Goal: Task Accomplishment & Management: Manage account settings

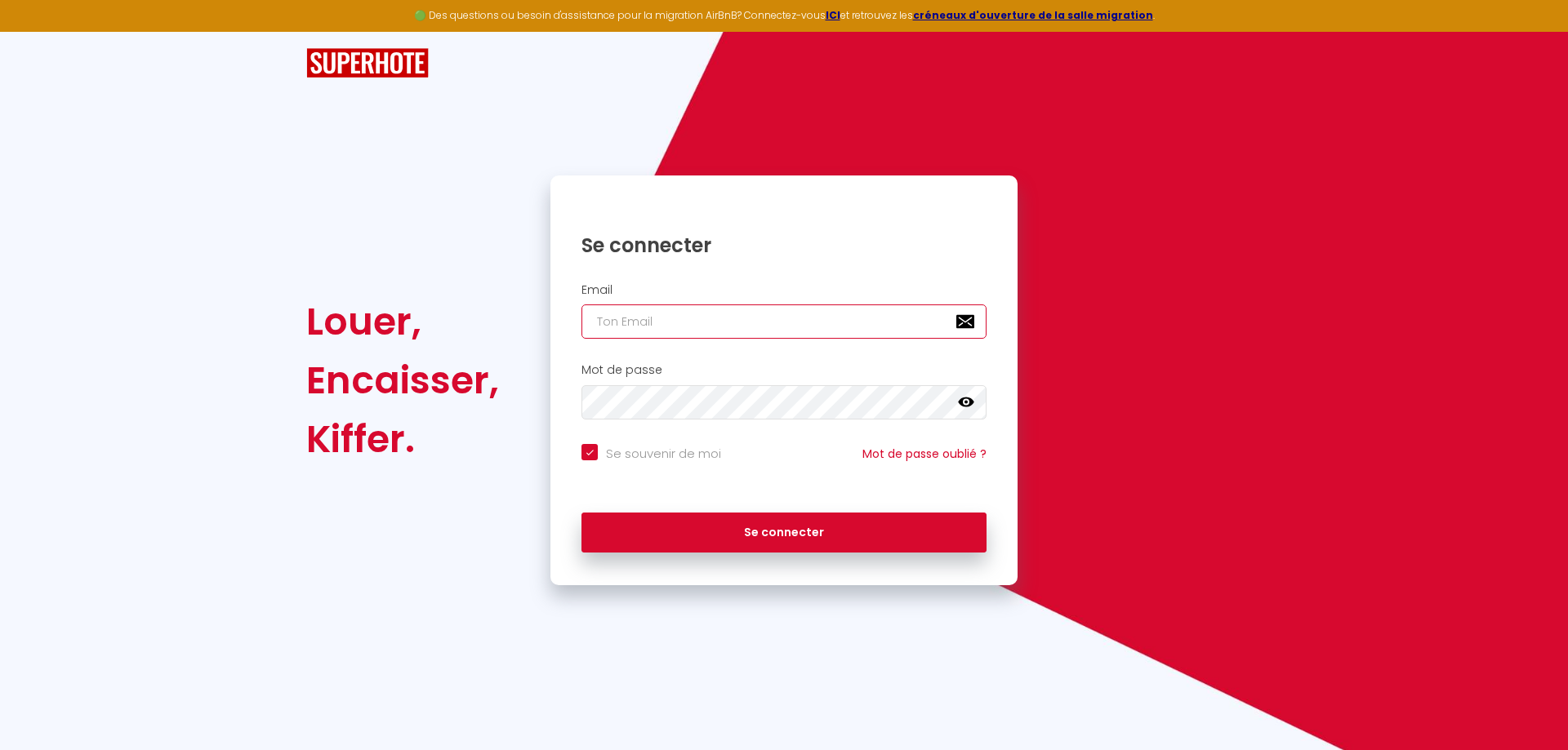
click at [642, 324] on input "email" at bounding box center [784, 321] width 405 height 34
type input "[EMAIL_ADDRESS][PERSON_NAME][DOMAIN_NAME]"
click at [971, 408] on icon at bounding box center [966, 402] width 17 height 17
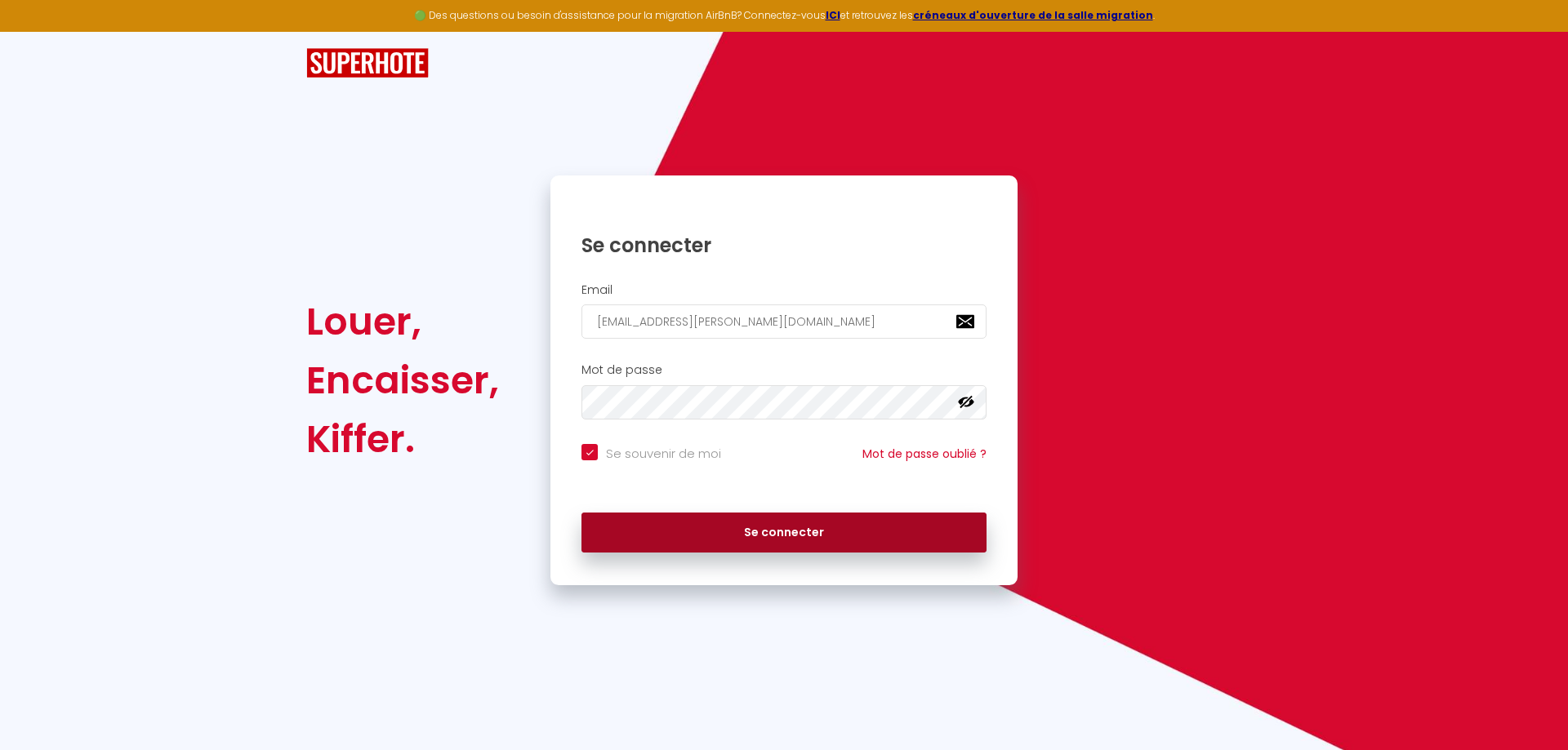
click at [754, 530] on button "Se connecter" at bounding box center [784, 533] width 405 height 41
click at [754, 534] on button "Se connecter" at bounding box center [784, 533] width 405 height 41
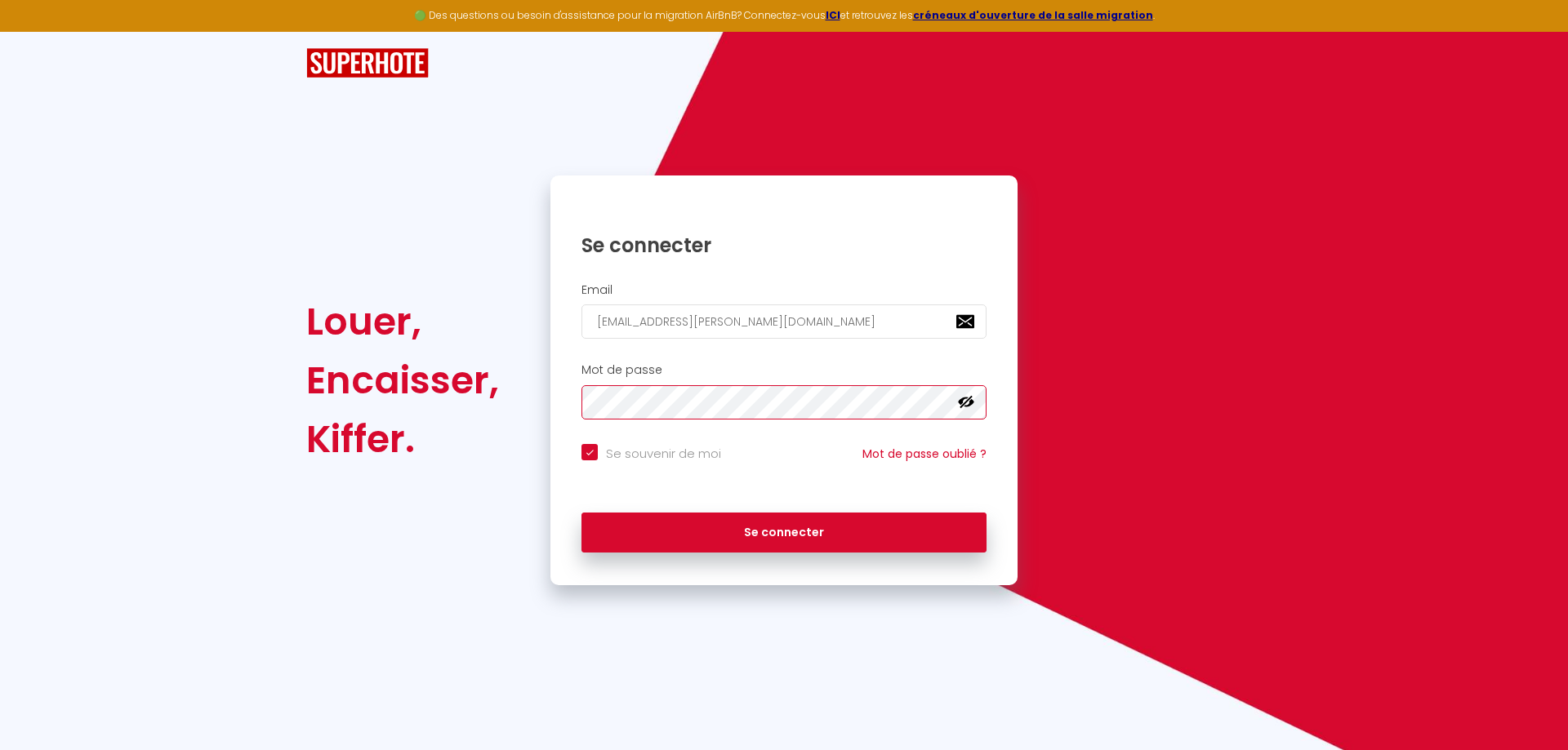
checkbox input "true"
click at [896, 455] on link "Mot de passe oublié ?" at bounding box center [925, 454] width 125 height 17
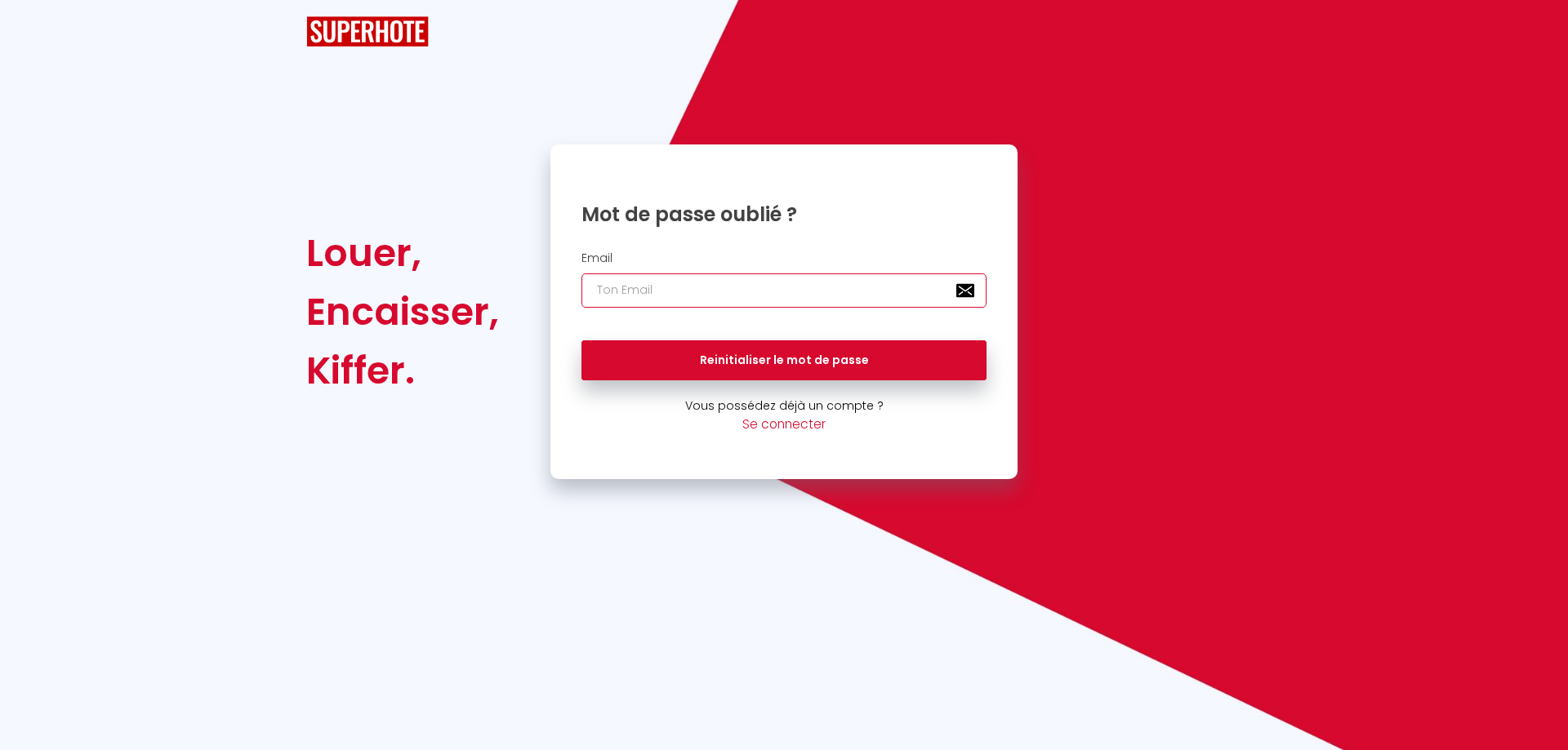
click at [669, 291] on input "email" at bounding box center [784, 290] width 405 height 34
type input "[EMAIL_ADDRESS][PERSON_NAME][DOMAIN_NAME]"
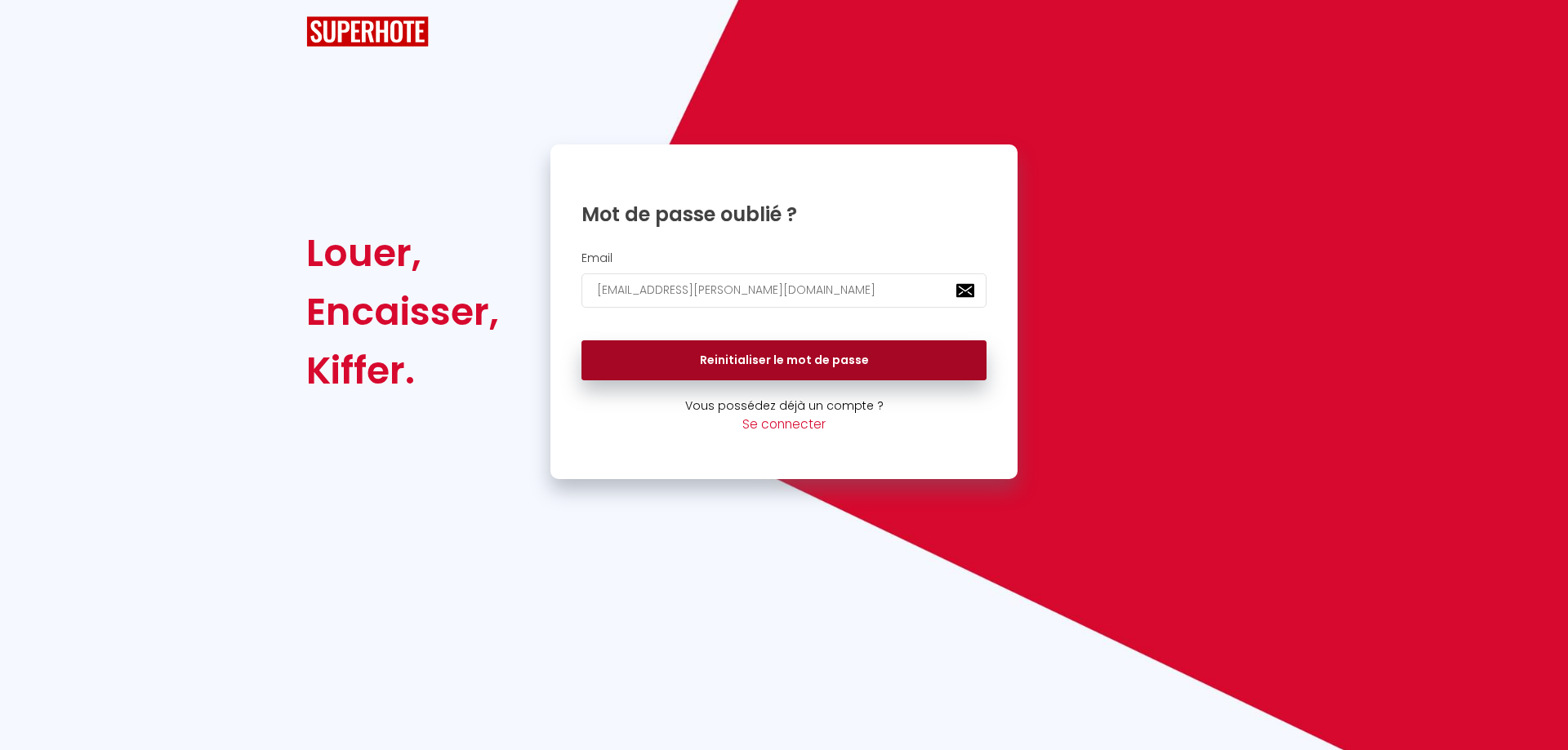
click at [736, 360] on button "Reinitialiser le mot de passe" at bounding box center [784, 360] width 405 height 41
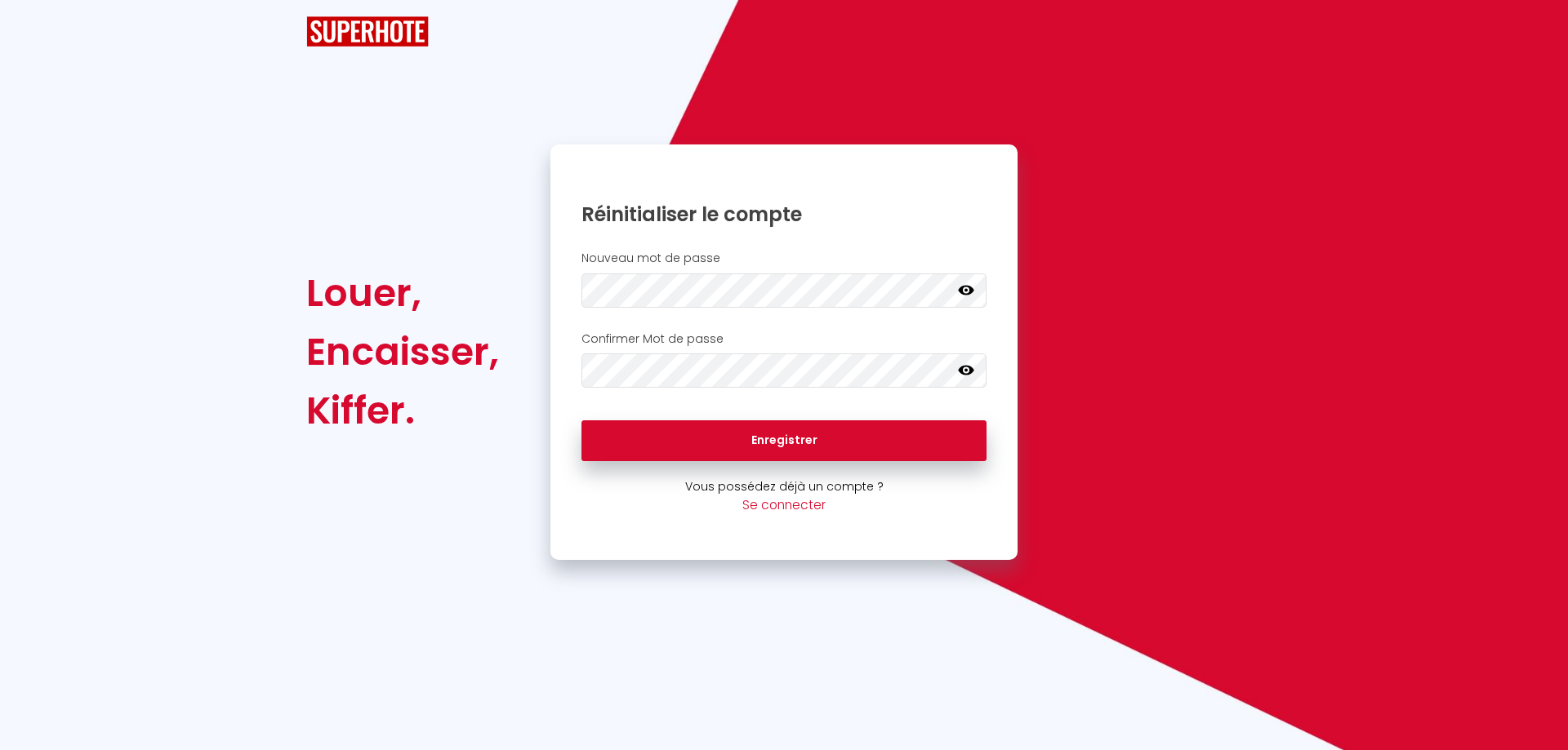
click at [960, 292] on icon at bounding box center [966, 290] width 17 height 10
click at [967, 373] on icon at bounding box center [966, 371] width 17 height 17
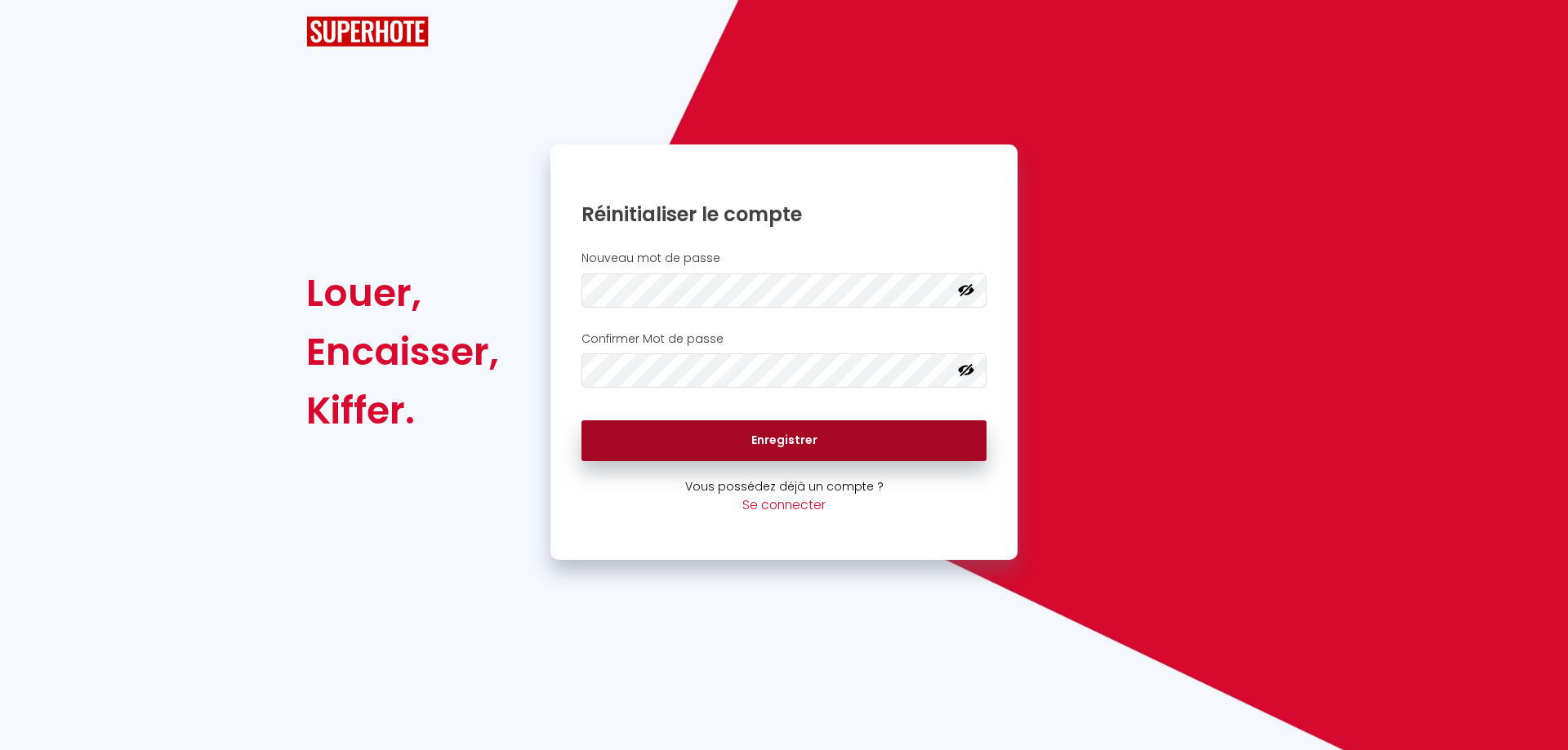
click at [760, 438] on button "Enregistrer" at bounding box center [784, 441] width 405 height 41
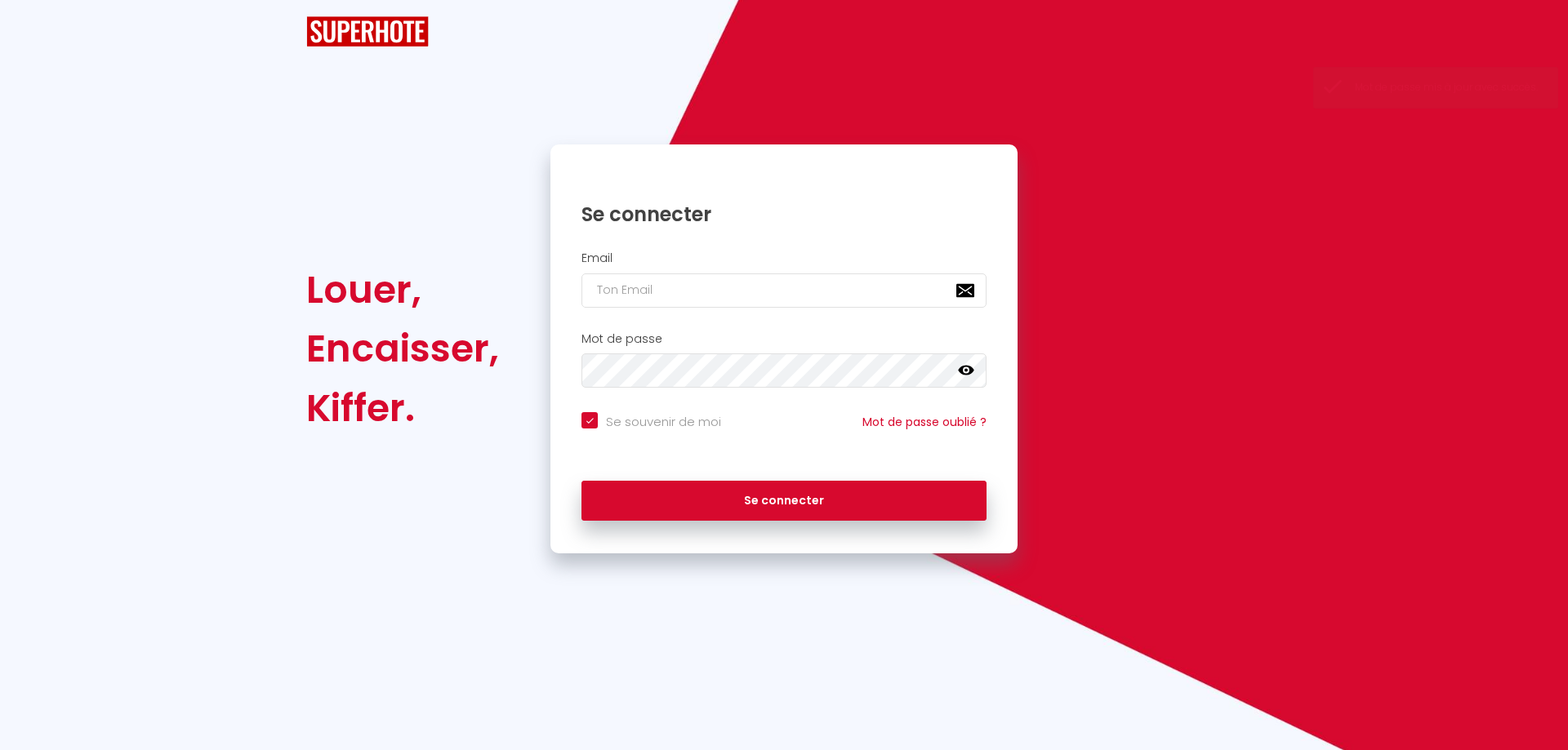
checkbox input "true"
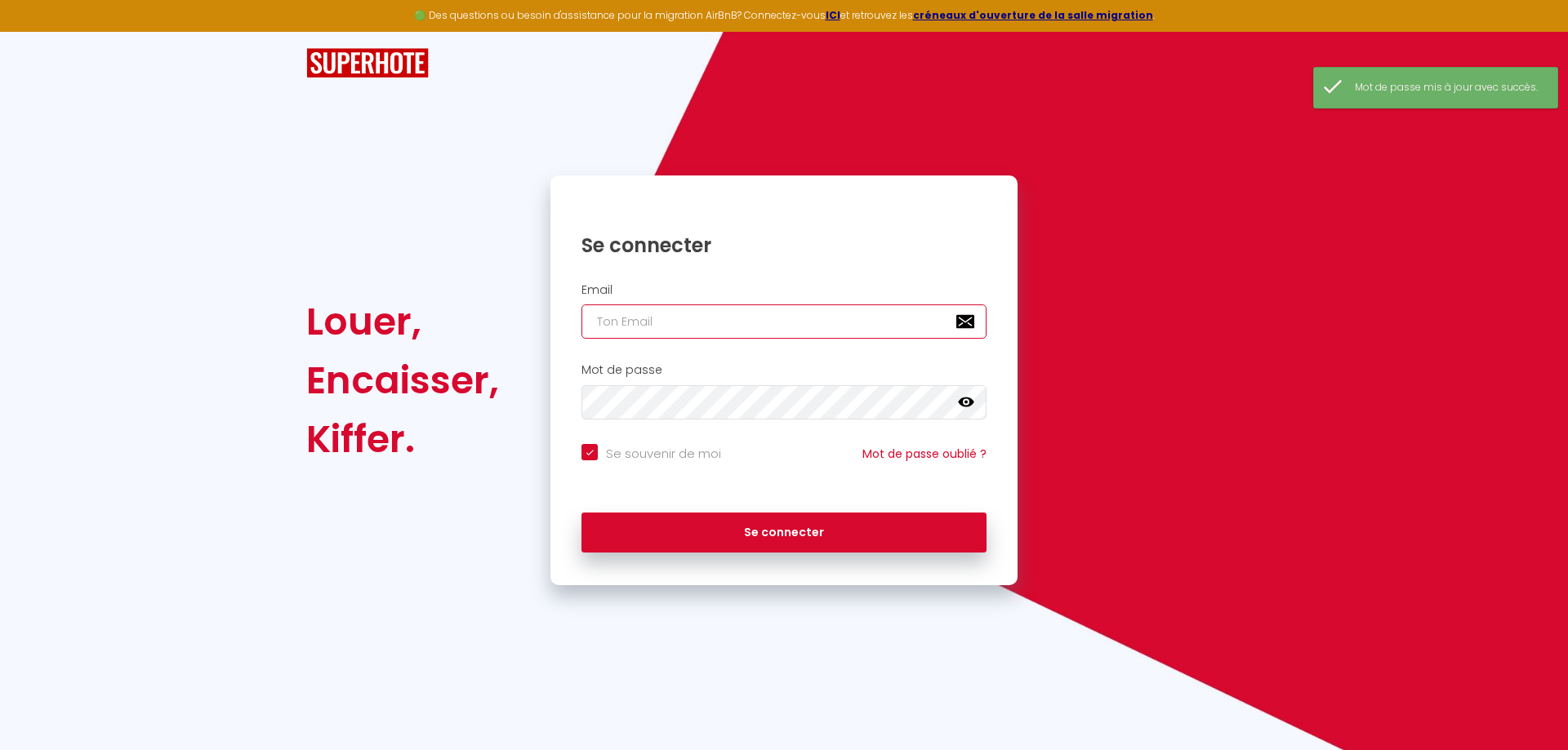
click at [623, 324] on input "email" at bounding box center [784, 321] width 405 height 34
type input "[EMAIL_ADDRESS][PERSON_NAME][DOMAIN_NAME]"
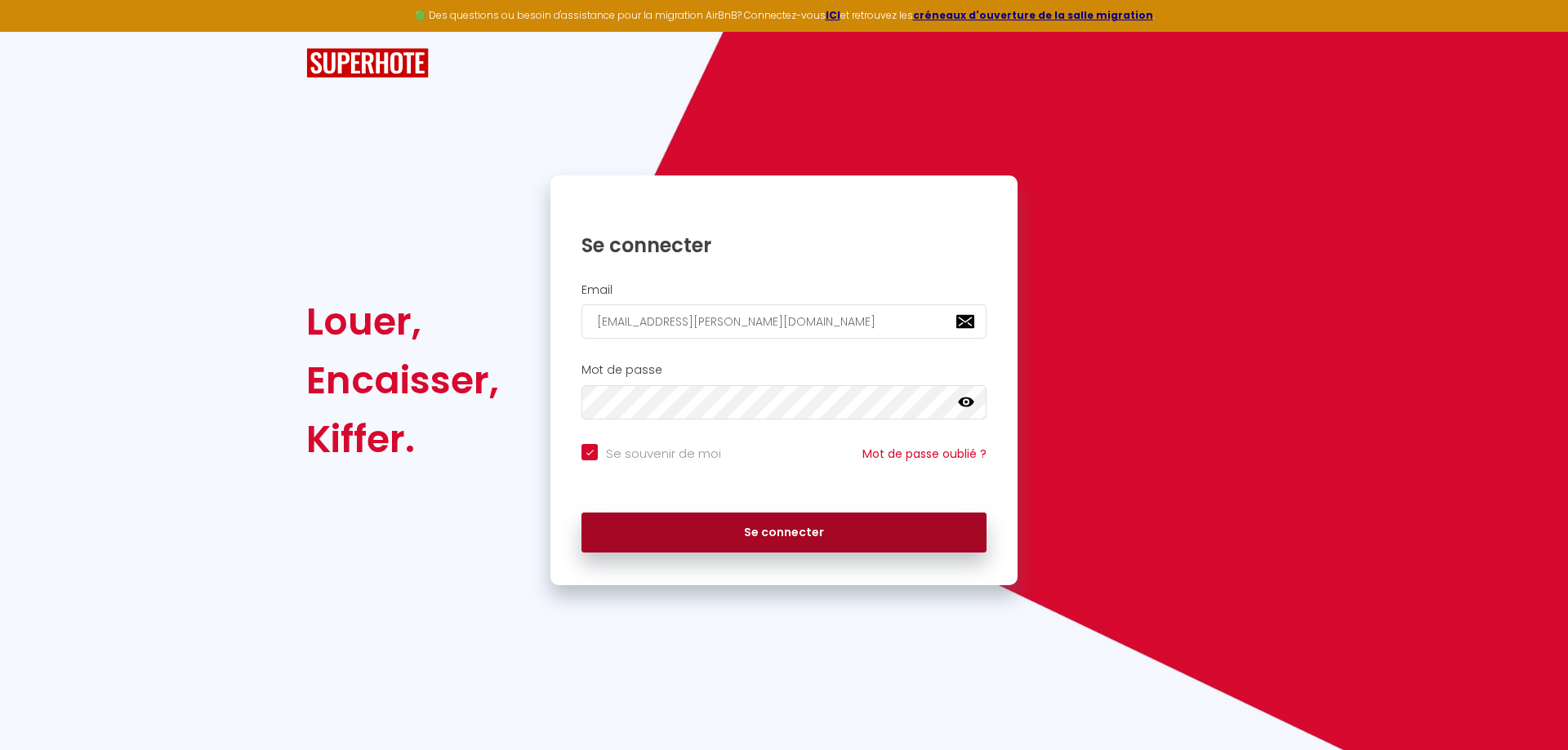
click at [784, 536] on button "Se connecter" at bounding box center [784, 533] width 405 height 41
checkbox input "true"
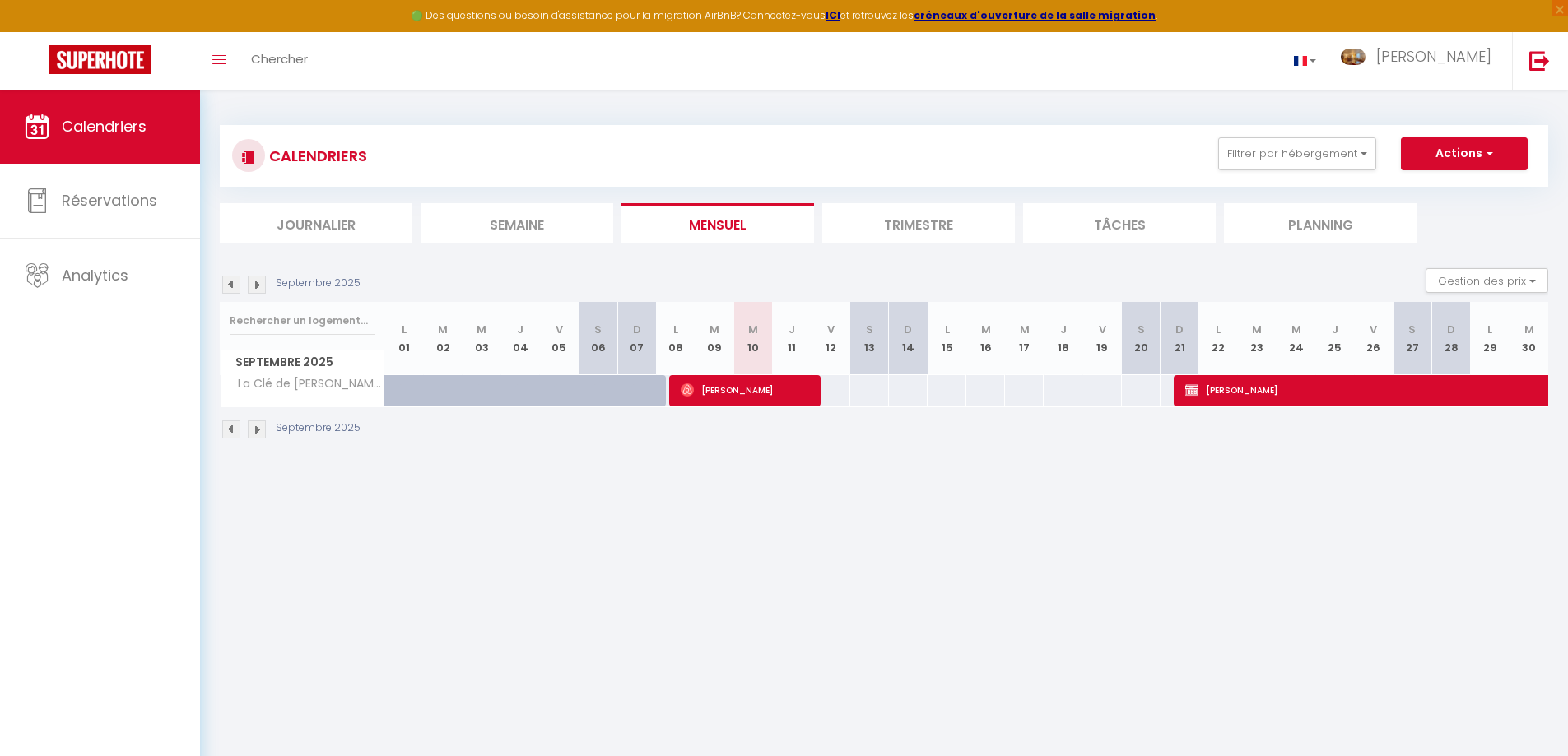
click at [260, 430] on img at bounding box center [257, 430] width 18 height 18
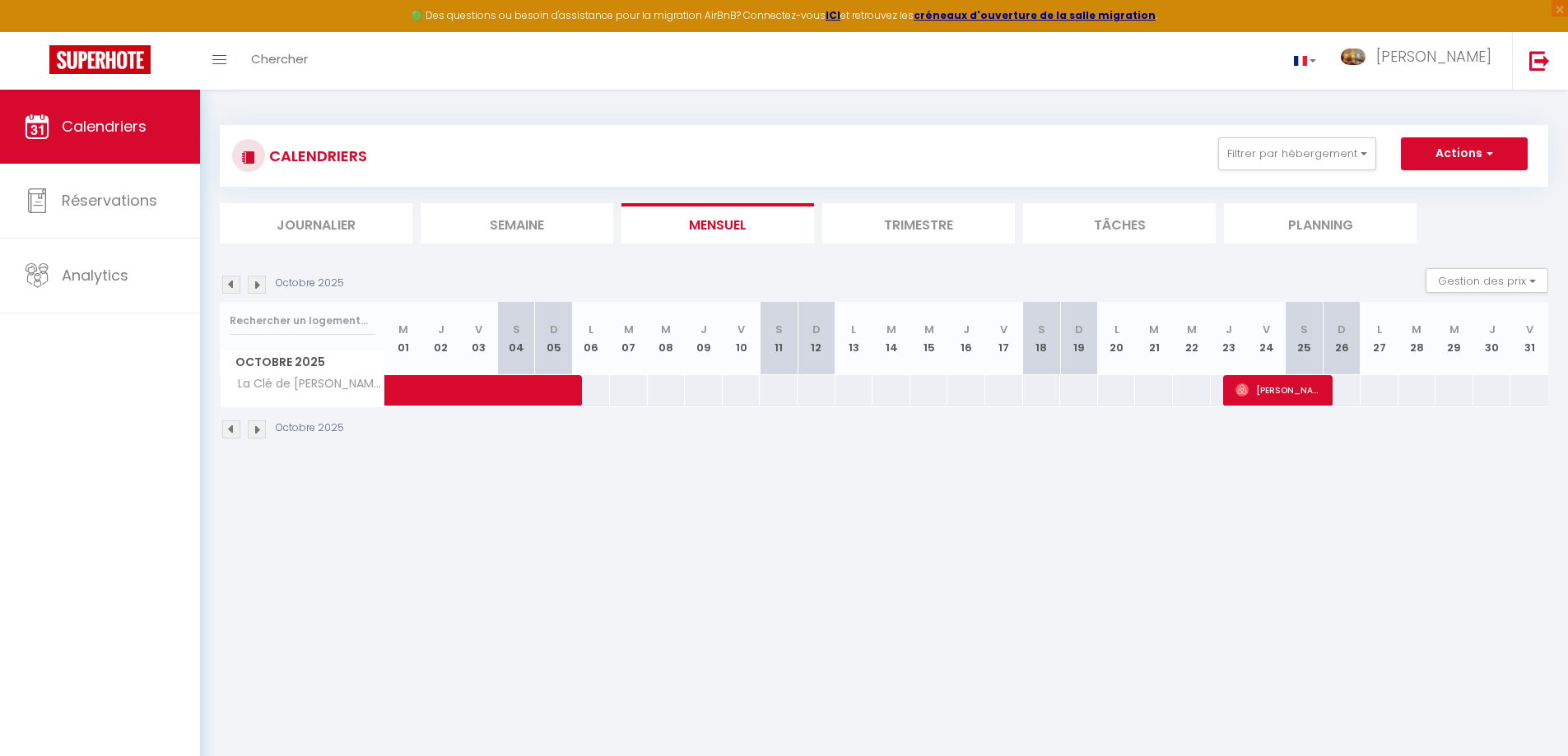
click at [260, 430] on img at bounding box center [257, 430] width 18 height 18
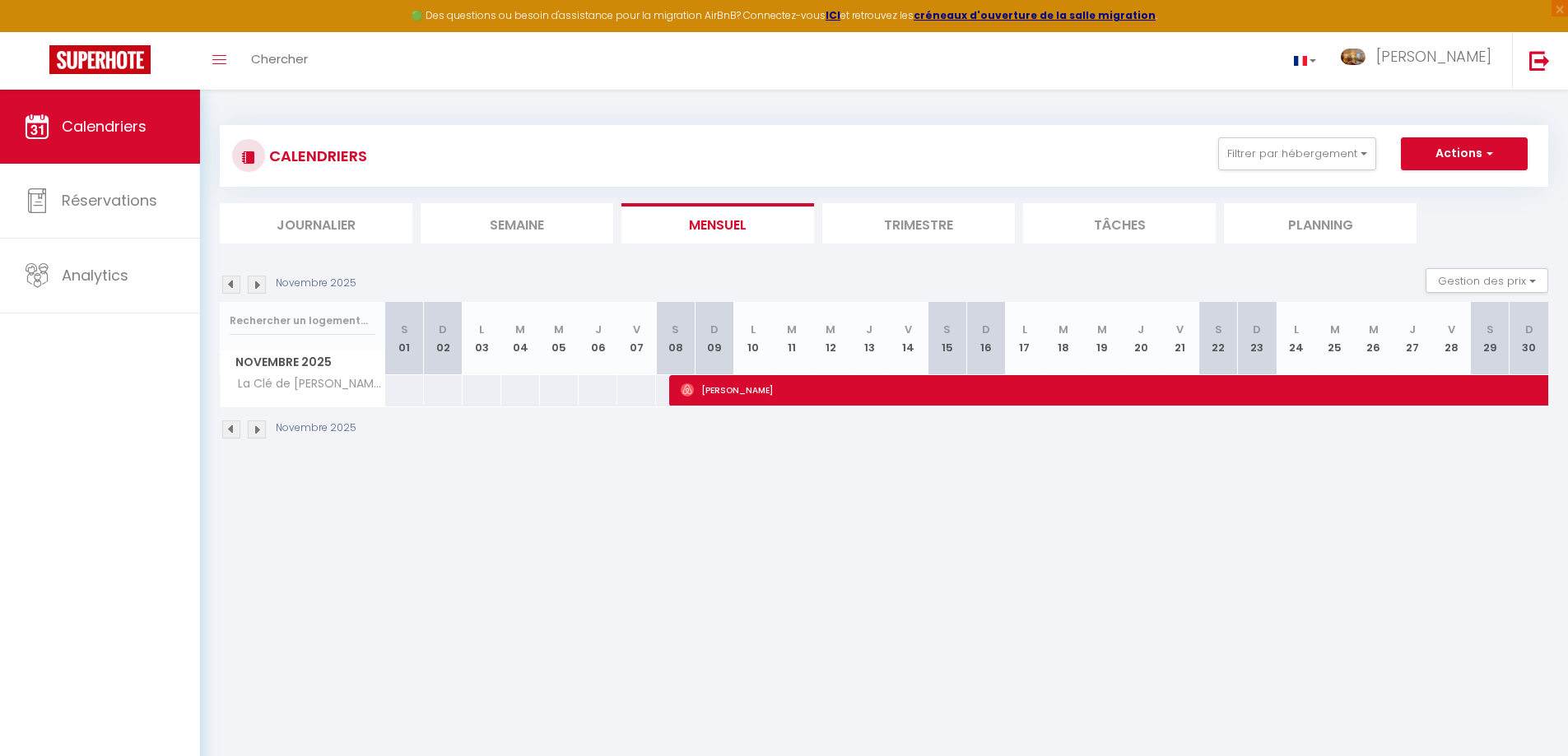
click at [260, 430] on img at bounding box center [257, 430] width 18 height 18
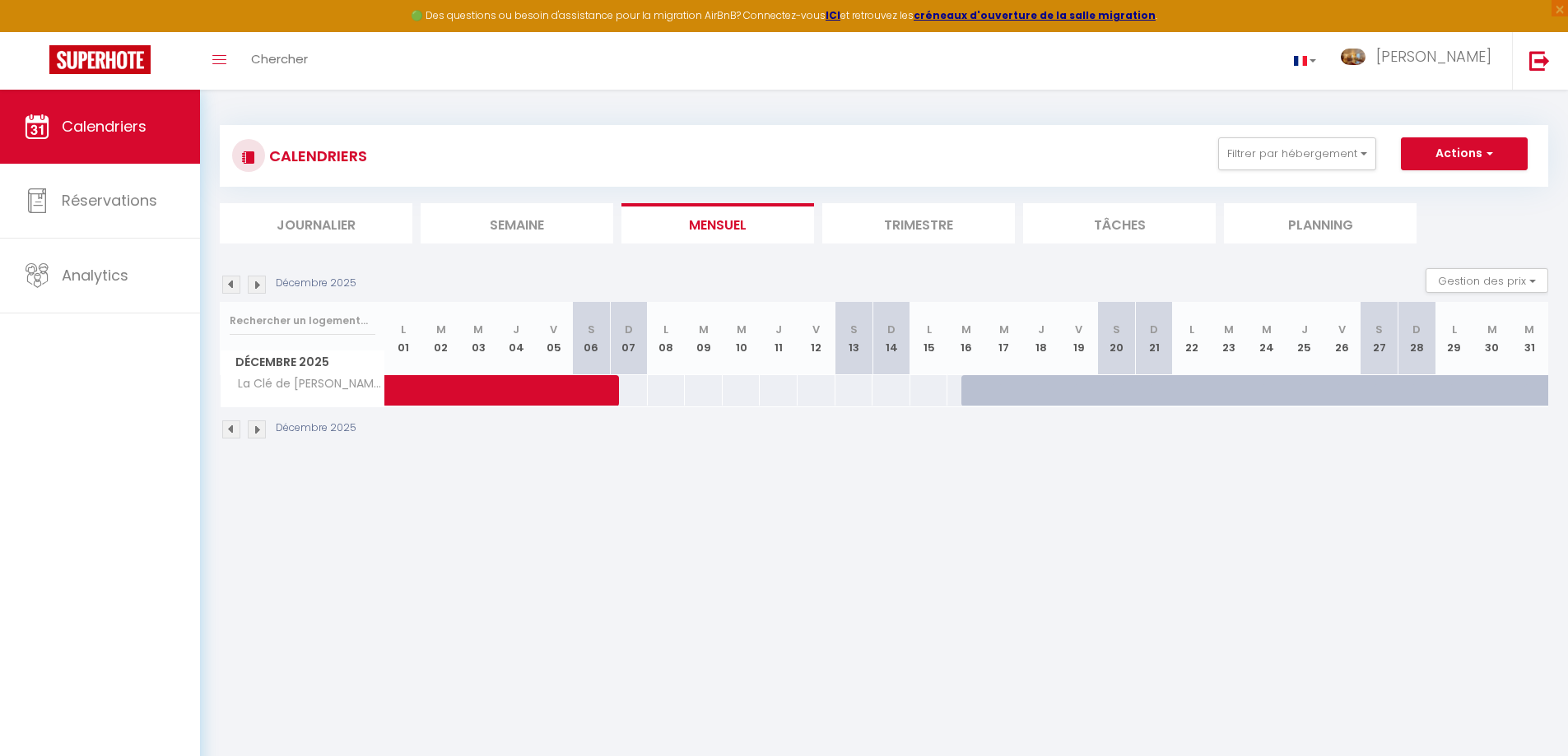
click at [260, 430] on img at bounding box center [257, 430] width 18 height 18
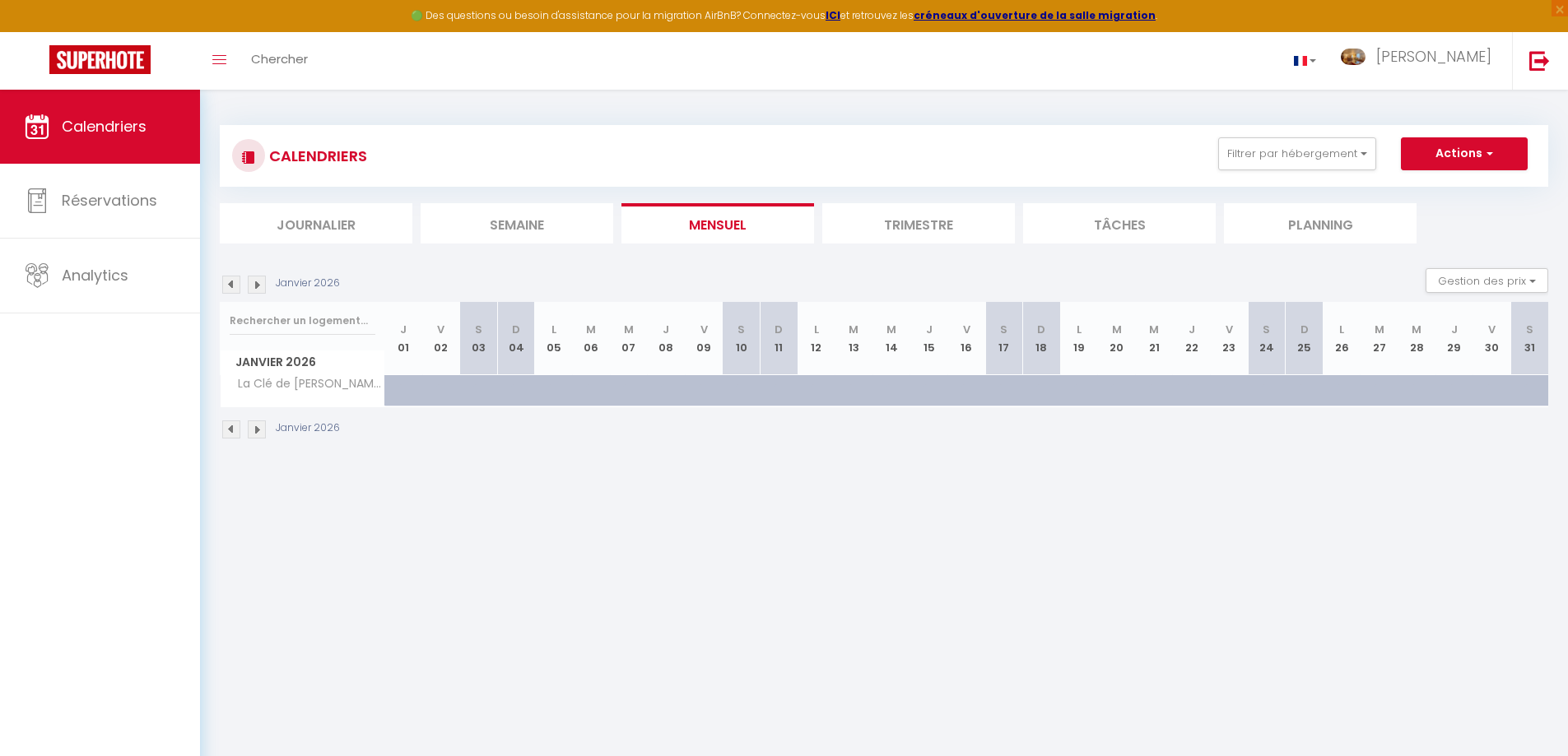
click at [903, 227] on li "Trimestre" at bounding box center [919, 223] width 192 height 40
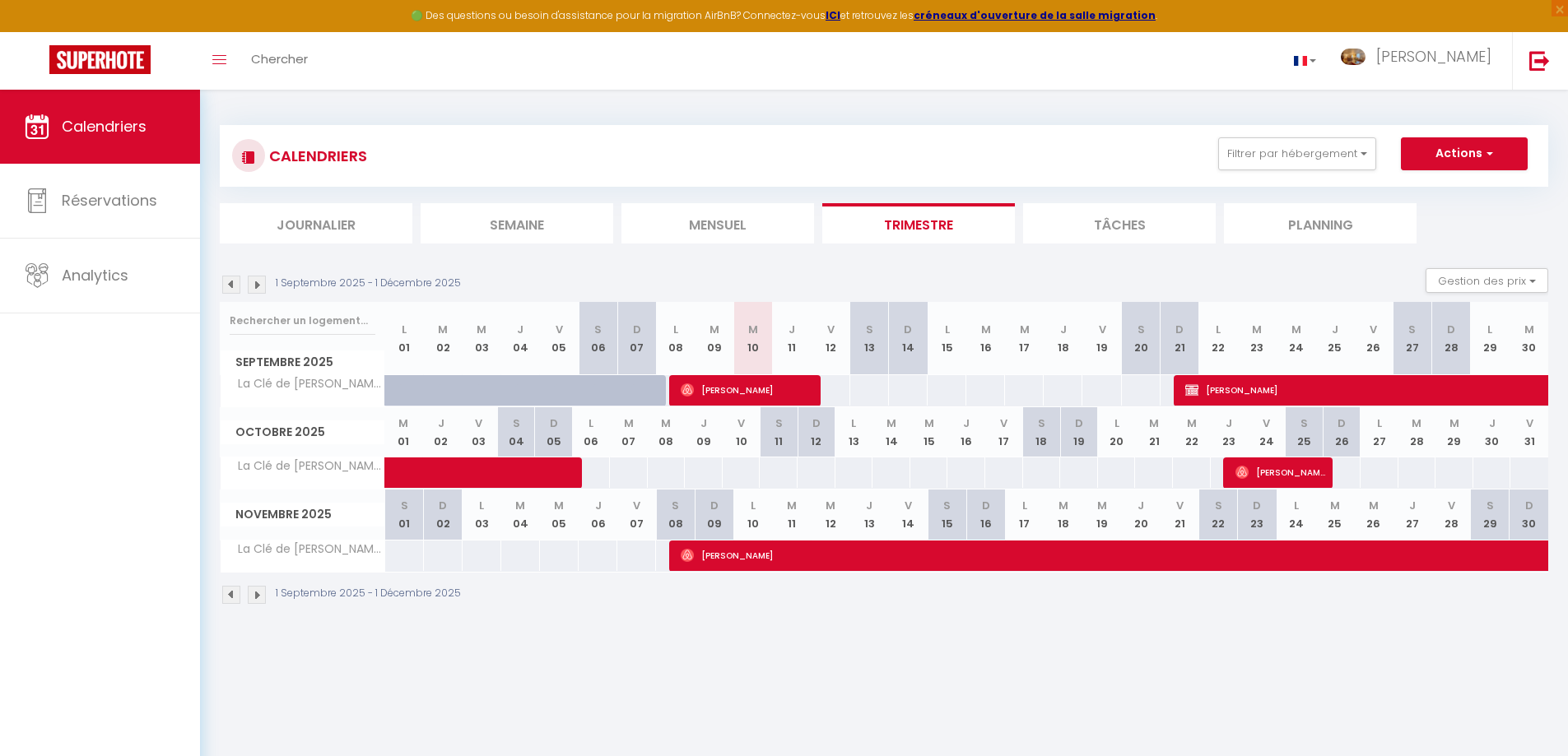
click at [259, 598] on img at bounding box center [257, 595] width 18 height 18
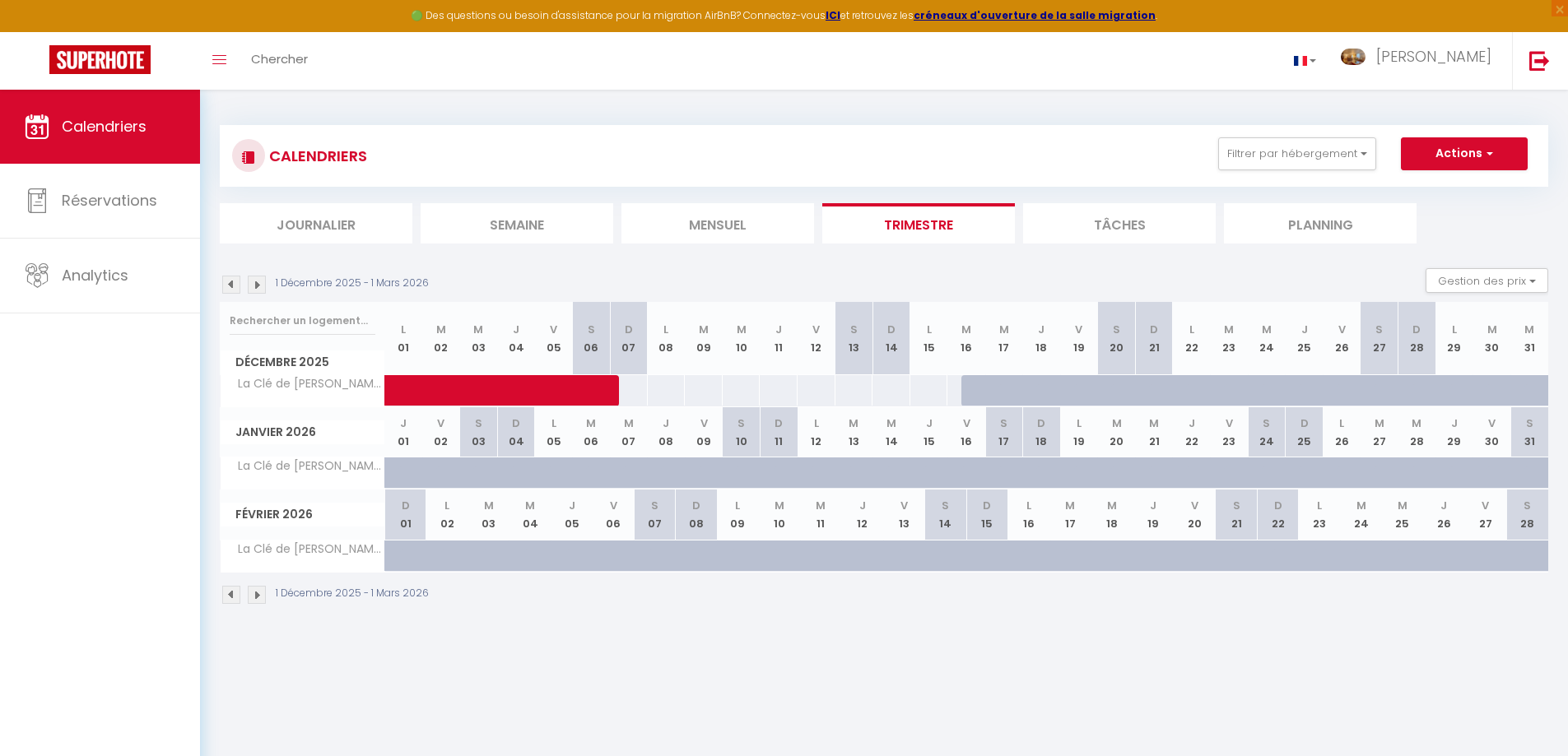
click at [257, 595] on img at bounding box center [257, 595] width 18 height 18
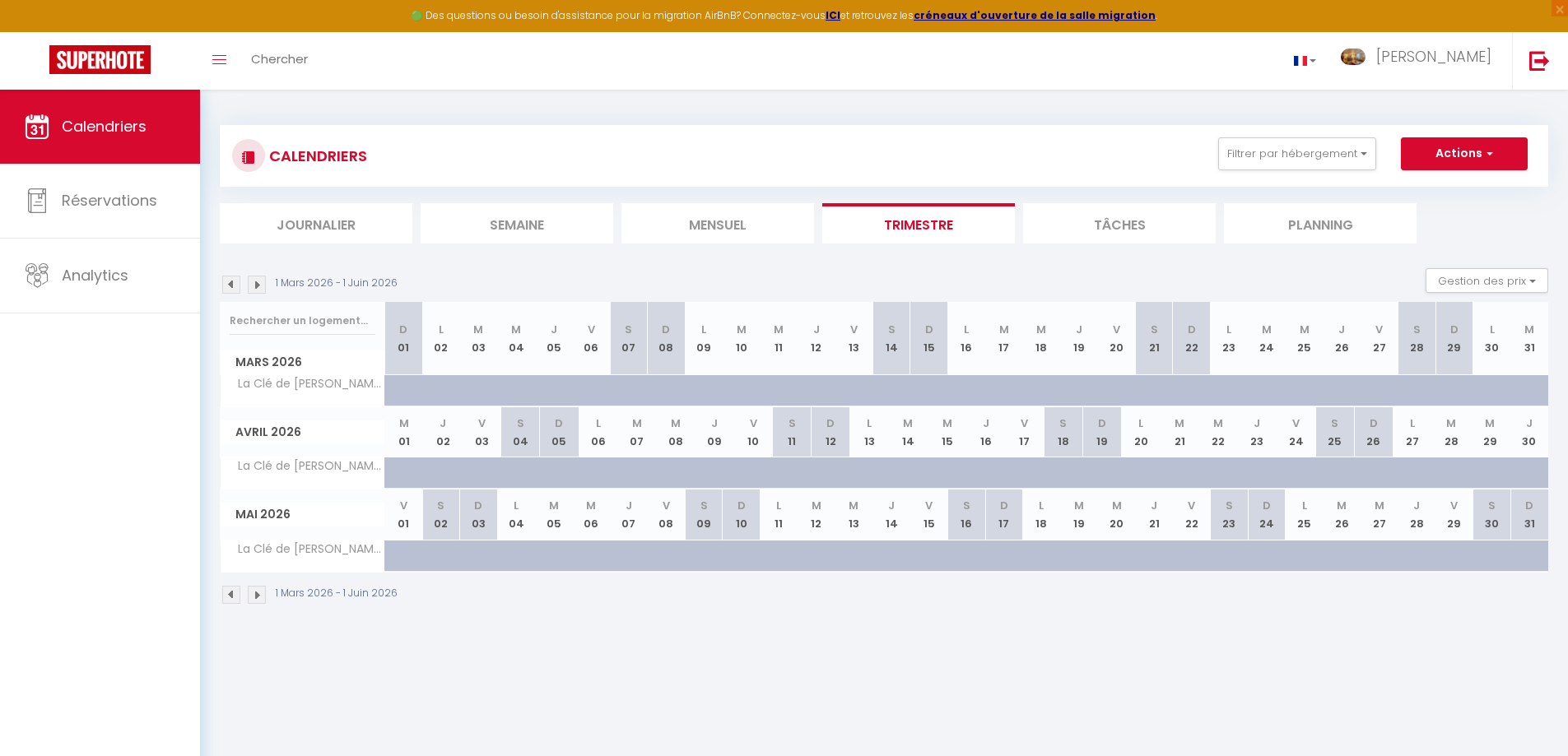
click at [231, 595] on img at bounding box center [232, 595] width 18 height 18
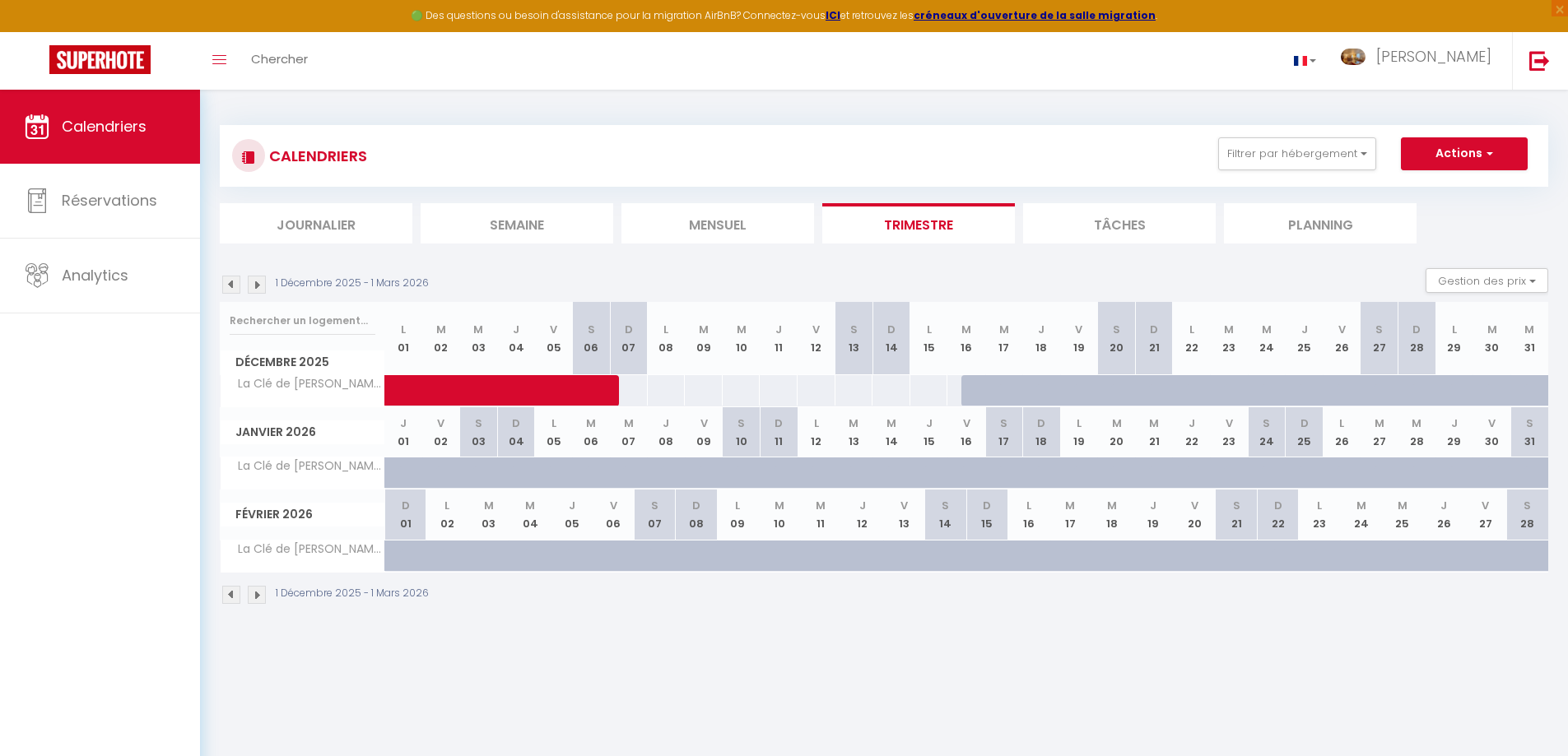
click at [231, 595] on img at bounding box center [232, 595] width 18 height 18
